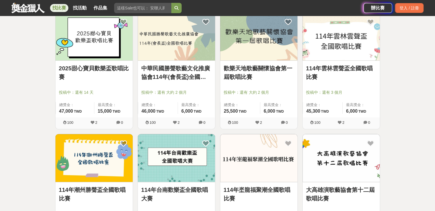
scroll to position [600, 0]
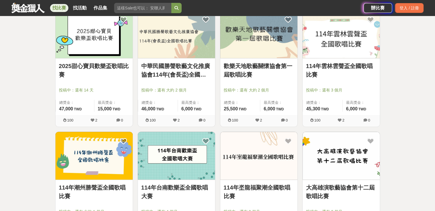
click at [98, 29] on img at bounding box center [93, 35] width 77 height 48
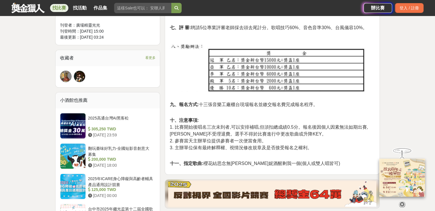
scroll to position [400, 0]
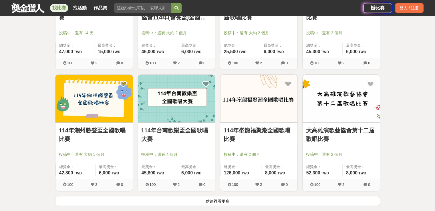
scroll to position [686, 0]
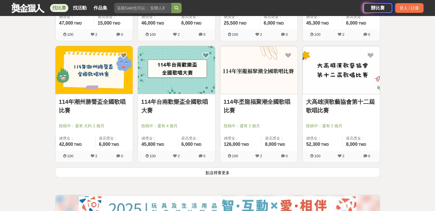
click at [261, 174] on button "點這裡看更多" at bounding box center [217, 172] width 325 height 10
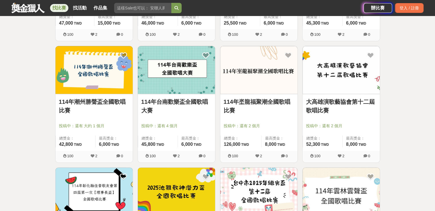
click at [363, 103] on link "大高雄演歌藝協會第十二屆歌唱比賽" at bounding box center [341, 105] width 70 height 17
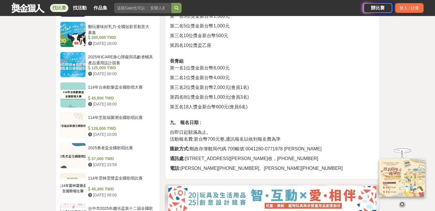
scroll to position [486, 0]
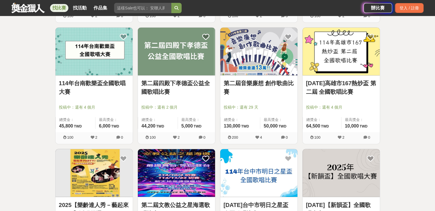
scroll to position [1001, 0]
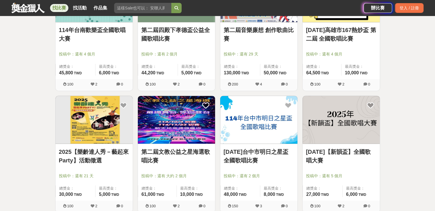
click at [95, 148] on link "2025【樂齡達人秀－藝起來Party】活動徵選" at bounding box center [94, 155] width 70 height 17
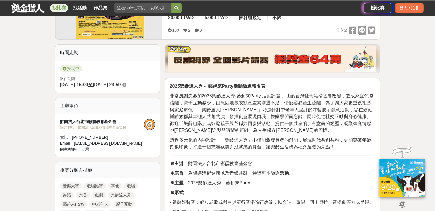
scroll to position [172, 0]
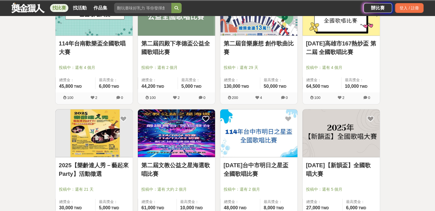
scroll to position [1001, 0]
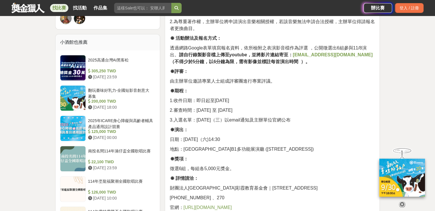
scroll to position [457, 0]
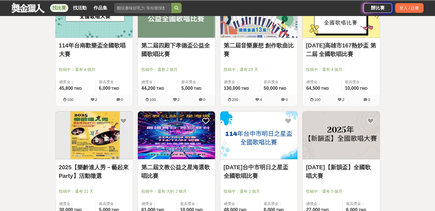
scroll to position [1001, 0]
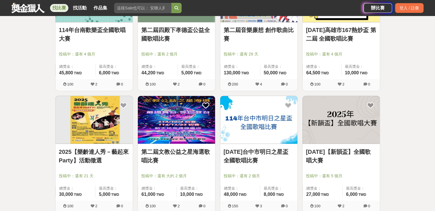
click at [291, 110] on img at bounding box center [258, 120] width 77 height 48
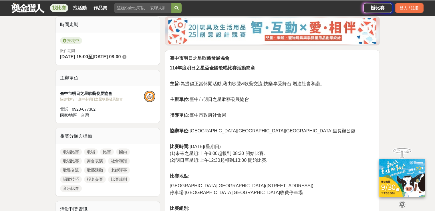
scroll to position [143, 0]
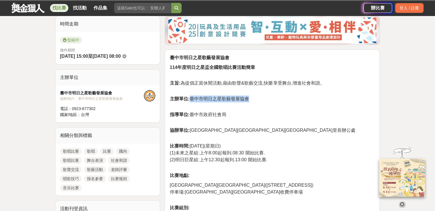
drag, startPoint x: 191, startPoint y: 98, endPoint x: 240, endPoint y: 94, distance: 49.3
click at [254, 98] on p "主辦單位: [GEOGRAPHIC_DATA]明日之星歌藝發展協會" at bounding box center [272, 101] width 205 height 13
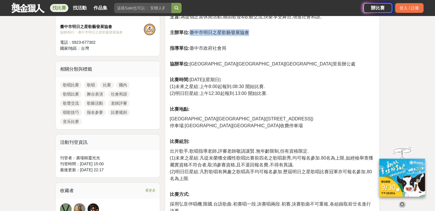
scroll to position [257, 0]
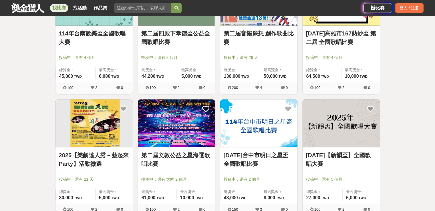
scroll to position [1001, 0]
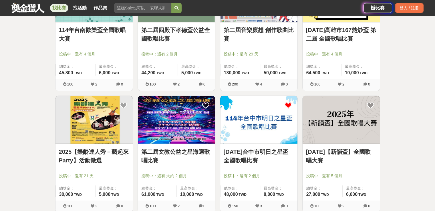
click at [289, 105] on icon at bounding box center [287, 104] width 7 height 7
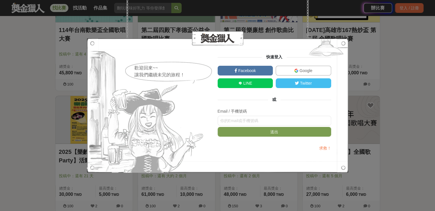
click at [310, 66] on link "Google" at bounding box center [303, 71] width 55 height 10
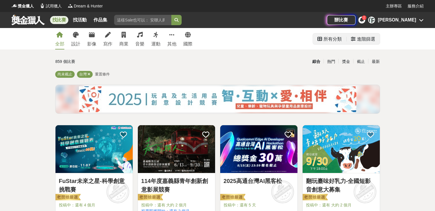
click at [367, 41] on div "進階篩選" at bounding box center [366, 38] width 18 height 11
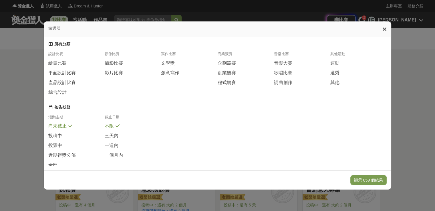
click at [288, 60] on div "音樂比賽" at bounding box center [302, 55] width 56 height 9
click at [285, 76] on span "歌唱比賽" at bounding box center [283, 73] width 18 height 6
click at [372, 180] on button "顯示 53 個結果" at bounding box center [370, 180] width 34 height 10
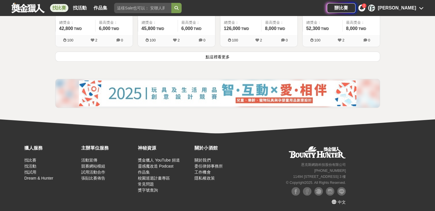
scroll to position [804, 0]
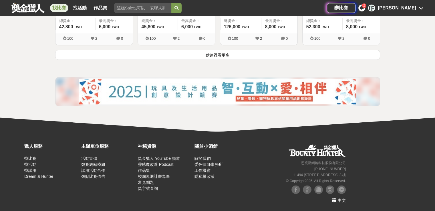
click at [238, 55] on button "點這裡看更多" at bounding box center [217, 55] width 325 height 10
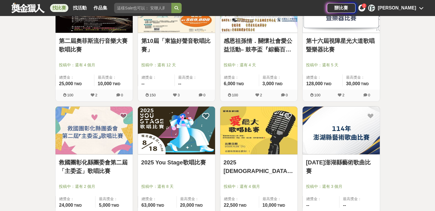
scroll to position [1261, 0]
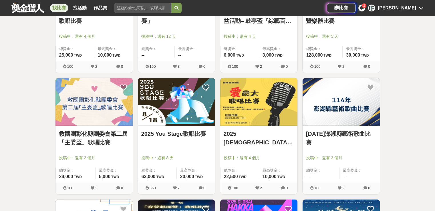
click at [268, 133] on link "2025 [DEMOGRAPHIC_DATA][PERSON_NAME] 第11屆 愛最大歌唱比賽" at bounding box center [259, 138] width 70 height 17
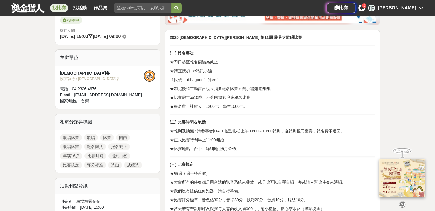
scroll to position [143, 0]
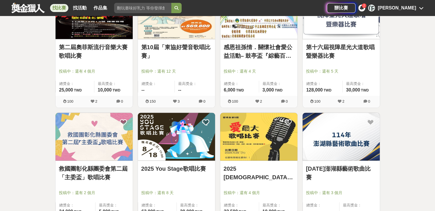
scroll to position [1261, 0]
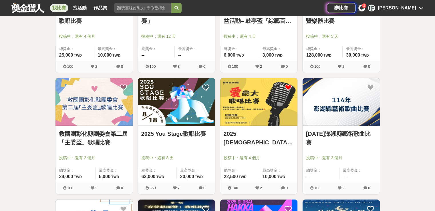
click at [290, 85] on icon at bounding box center [287, 87] width 7 height 7
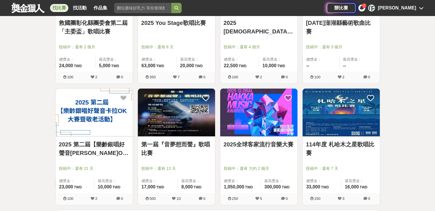
scroll to position [1404, 0]
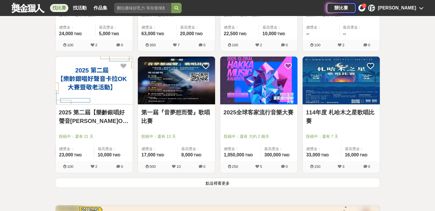
click at [255, 182] on button "點這裡看更多" at bounding box center [217, 183] width 325 height 10
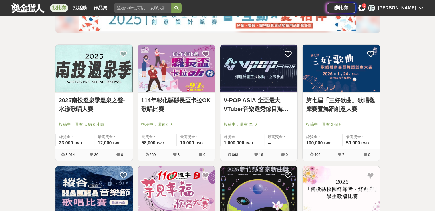
scroll to position [32, 0]
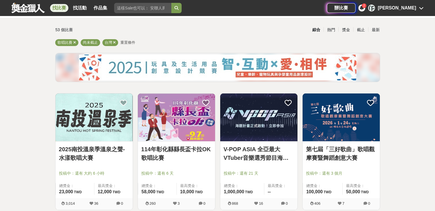
click at [280, 138] on img at bounding box center [258, 117] width 77 height 48
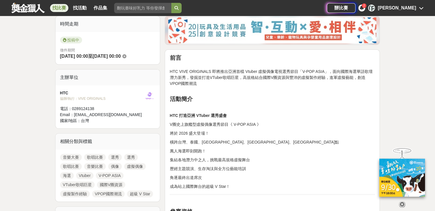
scroll to position [229, 0]
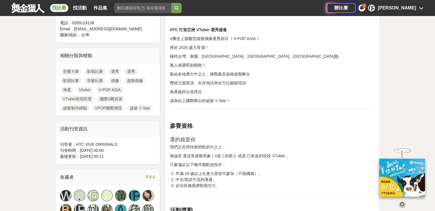
drag, startPoint x: 0, startPoint y: 62, endPoint x: 2, endPoint y: 49, distance: 13.6
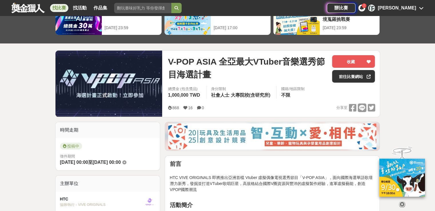
scroll to position [0, 0]
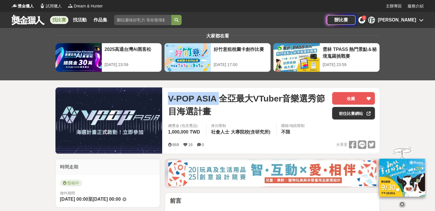
drag, startPoint x: 168, startPoint y: 99, endPoint x: 218, endPoint y: 99, distance: 50.3
click at [218, 99] on span "V-POP ASIA 全亞最大VTuber音樂選秀節目海選計畫" at bounding box center [248, 105] width 160 height 26
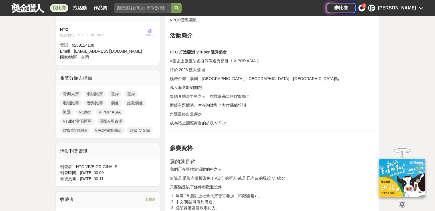
scroll to position [286, 0]
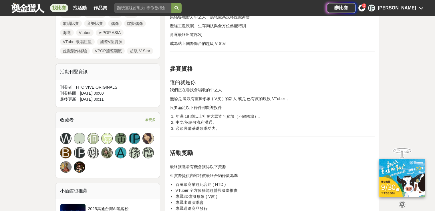
click at [341, 102] on div "前言 HTC VIVE ORIGINALS 即將推出亞洲首檔 Vtuber 虛擬偶像電視選秀節目「V-POP ASIA」，面向國際海選華語歌壇潛力新秀，發掘並…" at bounding box center [272, 101] width 205 height 380
click at [324, 114] on li "年滿 18 歲以上社會大眾皆可參加（不限國籍）。" at bounding box center [275, 117] width 200 height 6
click at [320, 97] on p "無論是 還沒有虛擬形象 ( V皮 ) 的新人 或是 已有皮的現役 VTuber，" at bounding box center [272, 99] width 205 height 6
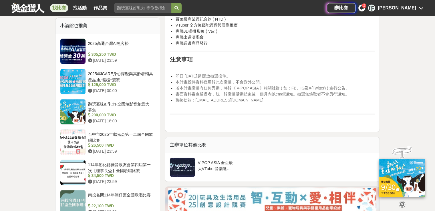
scroll to position [429, 0]
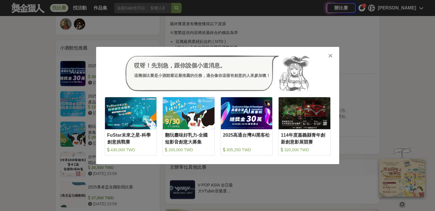
click at [332, 55] on icon at bounding box center [330, 56] width 4 height 6
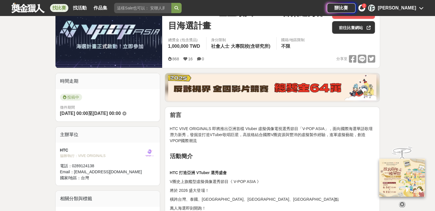
scroll to position [29, 0]
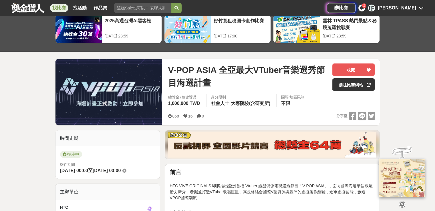
click at [258, 67] on span "V-POP ASIA 全亞最大VTuber音樂選秀節目海選計畫" at bounding box center [248, 76] width 160 height 26
drag, startPoint x: 258, startPoint y: 67, endPoint x: 251, endPoint y: 65, distance: 6.7
click at [252, 65] on span "V-POP ASIA 全亞最大VTuber音樂選秀節目海選計畫" at bounding box center [248, 76] width 160 height 26
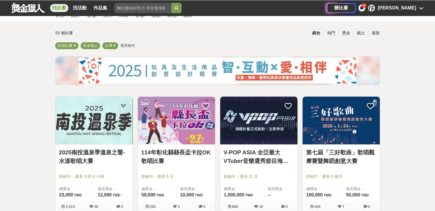
scroll to position [32, 0]
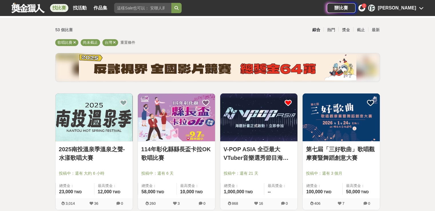
click at [290, 105] on icon at bounding box center [287, 102] width 7 height 7
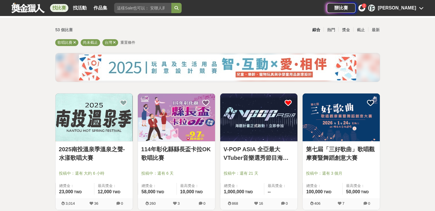
click at [288, 101] on icon at bounding box center [287, 102] width 7 height 7
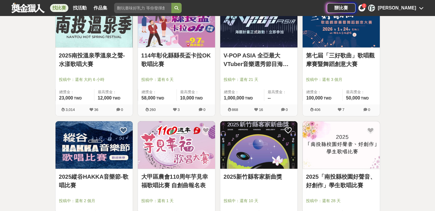
scroll to position [146, 0]
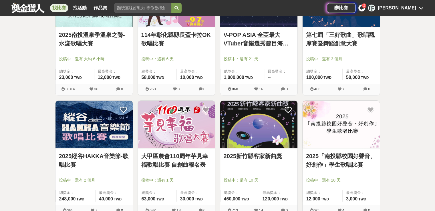
click at [93, 127] on img at bounding box center [93, 125] width 77 height 48
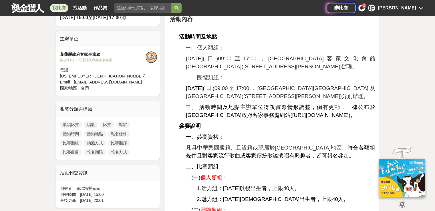
scroll to position [172, 0]
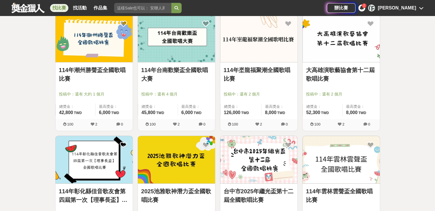
scroll to position [775, 0]
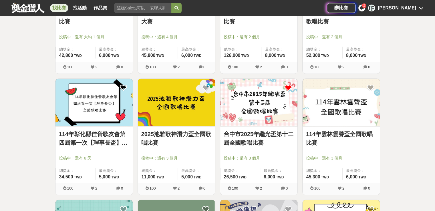
click at [290, 85] on icon at bounding box center [287, 87] width 7 height 7
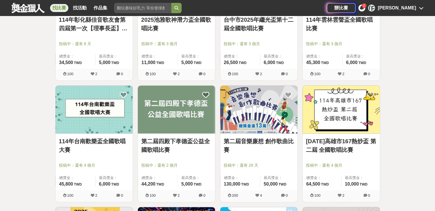
scroll to position [832, 0]
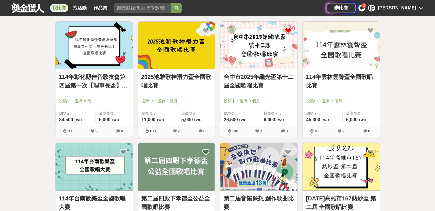
click at [256, 69] on div "台中市[DATE]繼光盃第十二屆全國歌唱比賽 投稿中：還有 3 個月 總獎金： 26,500 26,500 TWD 最高獎金： 6,000 TWD" at bounding box center [258, 97] width 77 height 57
click at [263, 58] on img at bounding box center [258, 45] width 77 height 48
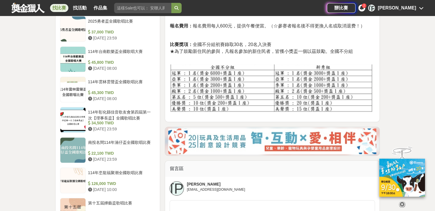
scroll to position [572, 0]
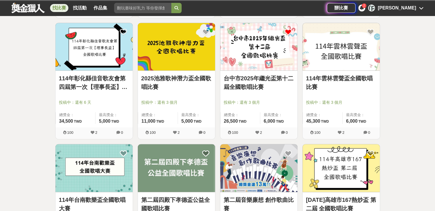
scroll to position [832, 0]
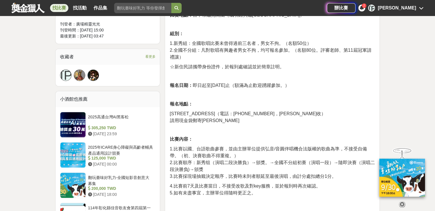
scroll to position [400, 0]
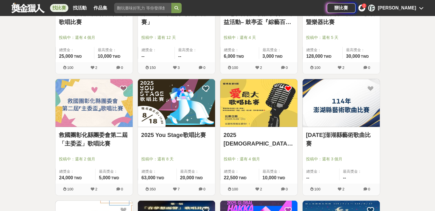
scroll to position [1261, 0]
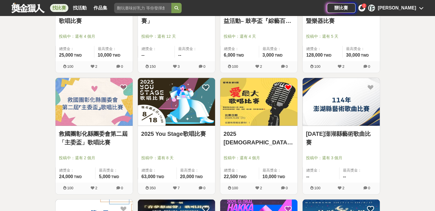
click at [182, 103] on img at bounding box center [176, 102] width 77 height 48
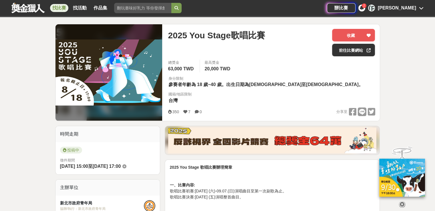
scroll to position [29, 0]
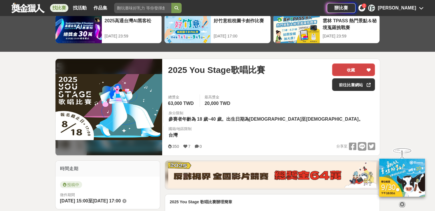
click at [362, 68] on button "收藏" at bounding box center [353, 69] width 43 height 13
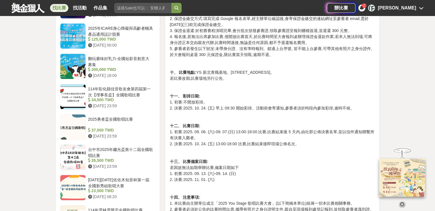
scroll to position [457, 0]
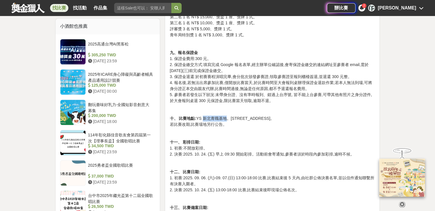
drag, startPoint x: 201, startPoint y: 103, endPoint x: 227, endPoint y: 104, distance: 25.5
click at [227, 116] on p "十、 比賽地點: YS 新北青職基地。[STREET_ADDRESS]。 若比賽改期,比賽場地另行公告。" at bounding box center [272, 122] width 205 height 12
drag, startPoint x: 216, startPoint y: 100, endPoint x: 213, endPoint y: 99, distance: 3.3
click at [213, 99] on div "2025 You Stage 歌唱比賽辦理簡章 一、比賽內容: 歌唱比賽初賽:[DATE] (六)-09.07.(日)演唱曲目至第一次副歌為止。 歌唱比賽決賽…" at bounding box center [272, 59] width 205 height 578
click at [343, 122] on div "2025 You Stage 歌唱比賽辦理簡章 一、比賽內容: 歌唱比賽初賽:[DATE] (六)-09.07.(日)演唱曲目至第一次副歌為止。 歌唱比賽決賽…" at bounding box center [272, 59] width 205 height 578
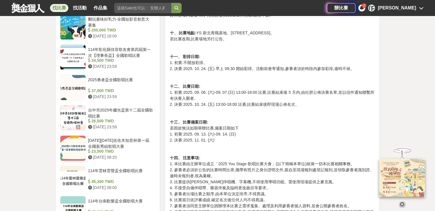
scroll to position [543, 0]
click at [311, 83] on p "十二、 比賽日期: 1. 初賽:2025. 09. 06. (六)-09. 07.(日) 13:00-18:00 比賽,比賽結束後 5 天內,由社群公佈決賽名…" at bounding box center [272, 95] width 205 height 24
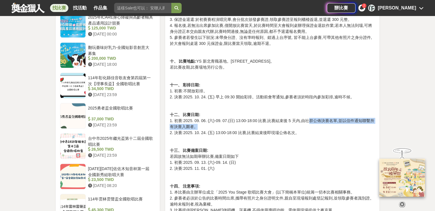
scroll to position [658, 0]
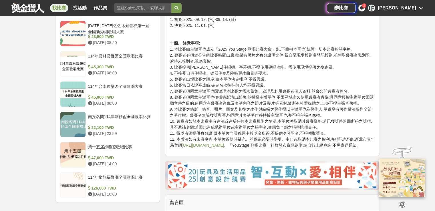
click at [224, 143] on link "[URL][DOMAIN_NAME]" at bounding box center [203, 145] width 42 height 5
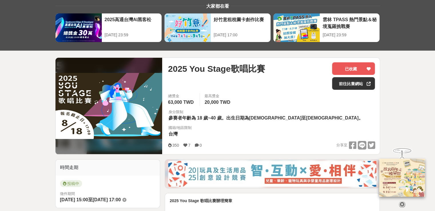
scroll to position [0, 0]
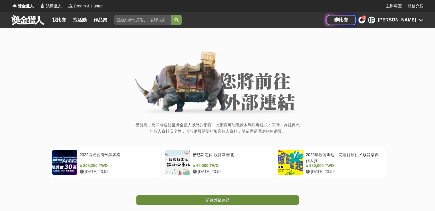
click at [232, 200] on link "前往外部連結" at bounding box center [217, 200] width 163 height 10
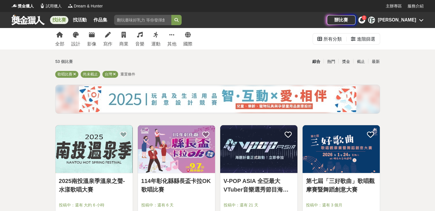
click at [419, 21] on icon at bounding box center [421, 20] width 5 height 5
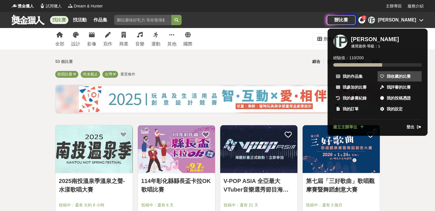
click at [395, 76] on span "我收藏的比賽" at bounding box center [399, 76] width 24 height 6
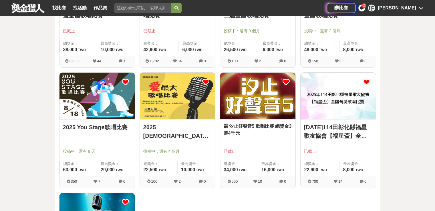
scroll to position [29, 0]
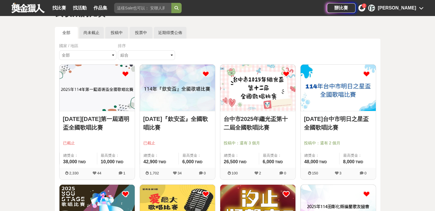
click at [204, 76] on icon at bounding box center [205, 73] width 7 height 7
click at [126, 73] on icon at bounding box center [125, 73] width 7 height 7
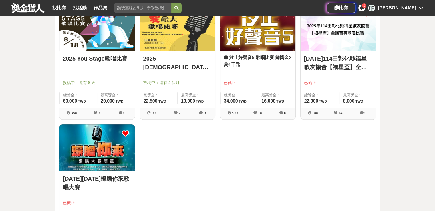
scroll to position [257, 0]
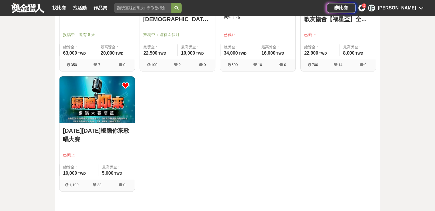
click at [127, 84] on icon at bounding box center [125, 85] width 7 height 7
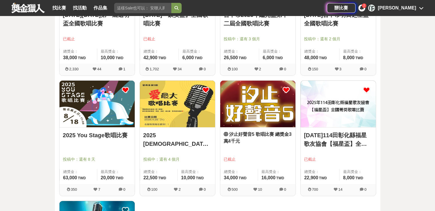
scroll to position [143, 0]
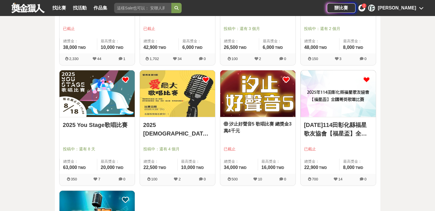
click at [285, 78] on icon at bounding box center [285, 79] width 7 height 7
click at [367, 80] on icon at bounding box center [366, 79] width 7 height 7
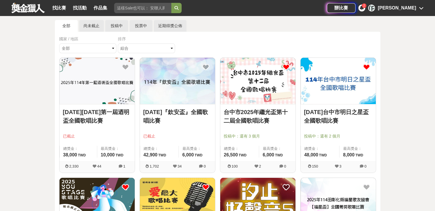
scroll to position [29, 0]
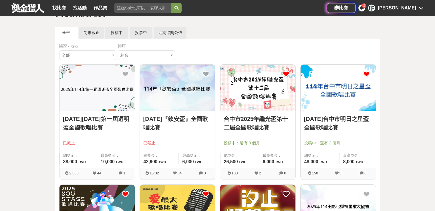
click at [260, 113] on div "台中市[DATE]繼光盃第十二屆全國歌唱比賽 投稿中：還有 3 個月 總獎金： 26,500 26,500 TWD 最高獎金： 6,000 TWD" at bounding box center [257, 139] width 75 height 57
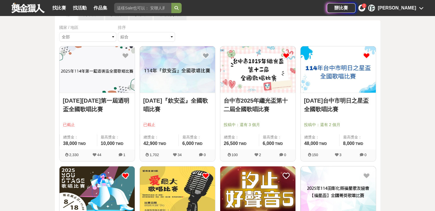
scroll to position [57, 0]
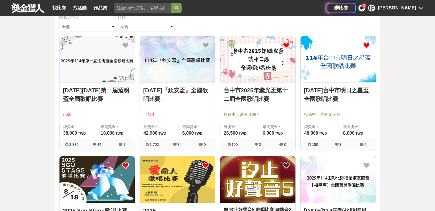
click at [267, 91] on link "台中市2025年繼光盃第十二屆全國歌唱比賽" at bounding box center [258, 94] width 68 height 17
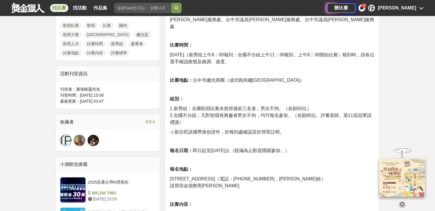
scroll to position [372, 0]
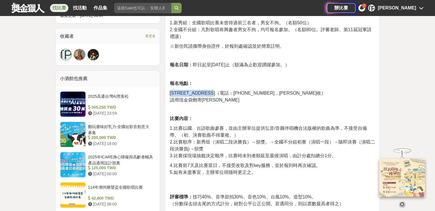
drag, startPoint x: 170, startPoint y: 77, endPoint x: 229, endPoint y: 78, distance: 59.2
click at [229, 91] on span "[STREET_ADDRESS]（電話：[PHONE_NUMBER]，[PERSON_NAME]收）" at bounding box center [248, 93] width 156 height 5
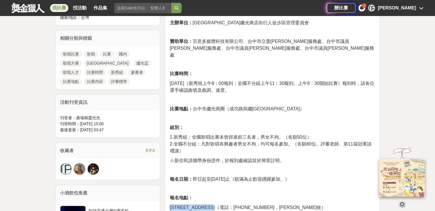
scroll to position [286, 0]
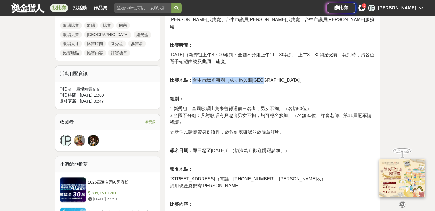
drag, startPoint x: 193, startPoint y: 64, endPoint x: 271, endPoint y: 63, distance: 77.5
click at [274, 77] on p "比賽地點： 台中市繼光商圈（成功路與繼光街口）" at bounding box center [272, 80] width 205 height 7
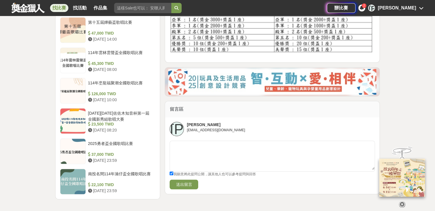
scroll to position [686, 0]
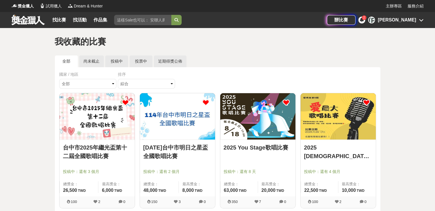
click at [419, 20] on icon at bounding box center [421, 20] width 5 height 5
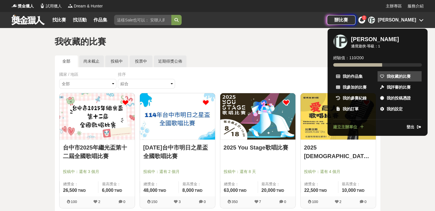
click at [399, 76] on span "我收藏的比賽" at bounding box center [399, 76] width 24 height 6
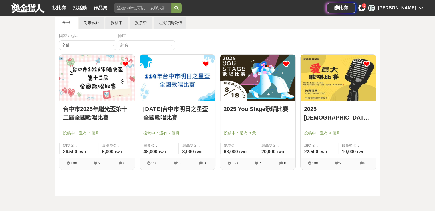
scroll to position [29, 0]
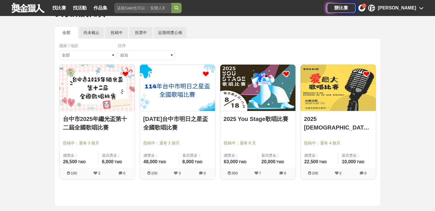
click at [1, 81] on div "我收藏的比賽 全部 尚未截止 投稿中 投票中 近期得獎公佈 國家 / 地區 全部 台灣 國際 排序 綜合 熱門 獎金 截止 最新 台中市2025年繼光盃第十二…" at bounding box center [217, 113] width 435 height 228
click at [191, 101] on img at bounding box center [177, 88] width 75 height 46
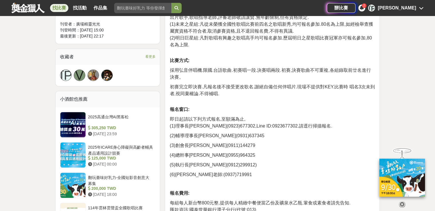
scroll to position [372, 0]
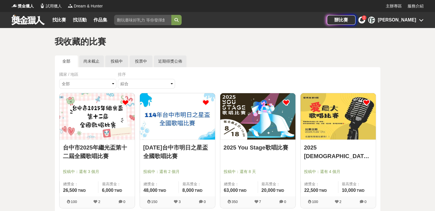
click at [268, 122] on img at bounding box center [257, 116] width 75 height 46
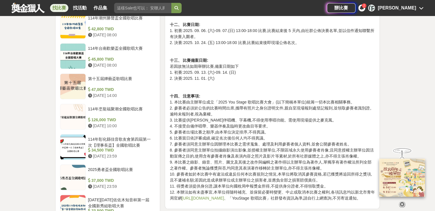
scroll to position [600, 0]
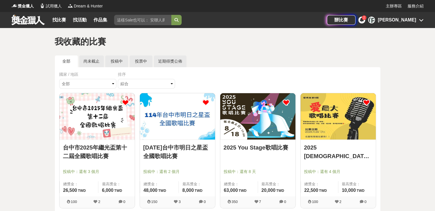
click at [33, 19] on link at bounding box center [28, 19] width 35 height 11
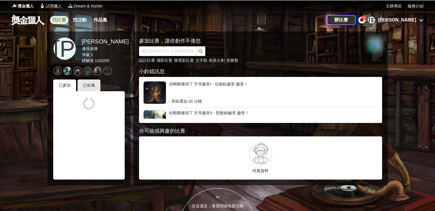
click at [57, 21] on link "找比賽" at bounding box center [59, 20] width 18 height 8
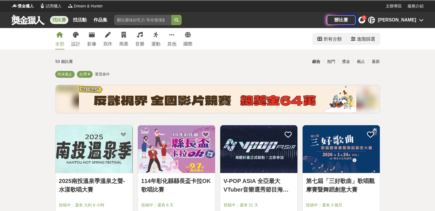
click at [363, 39] on div "進階篩選" at bounding box center [366, 38] width 18 height 11
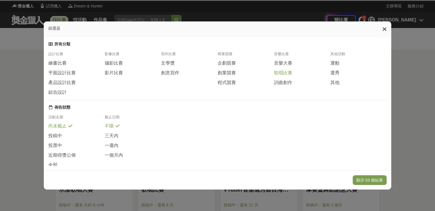
click at [285, 75] on span "歌唱比賽" at bounding box center [283, 73] width 18 height 6
click at [382, 180] on button "顯示 53 個結果" at bounding box center [370, 180] width 34 height 10
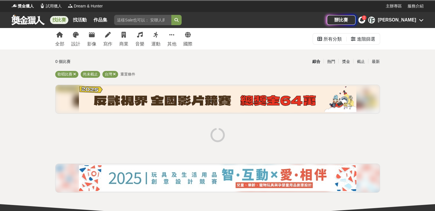
scroll to position [57, 0]
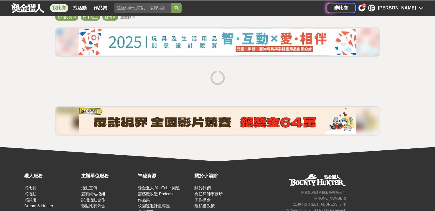
click at [0, 73] on div "全部 設計 影像 寫作 商業 音樂 運動 其他 國際 所有分類 進階篩選 0 個比賽 綜合 熱門 獎金 截止 最新 歌唱比賽 尚未截止 台灣 重置條件" at bounding box center [217, 66] width 435 height 190
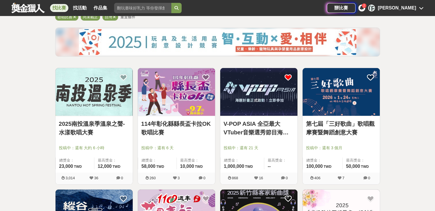
click at [289, 75] on icon at bounding box center [287, 77] width 7 height 7
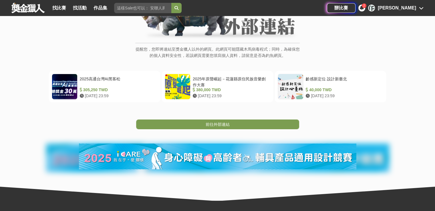
scroll to position [86, 0]
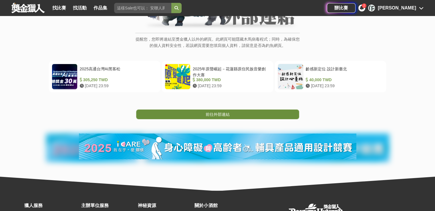
click at [246, 112] on link "前往外部連結" at bounding box center [217, 115] width 163 height 10
